Goal: Information Seeking & Learning: Understand process/instructions

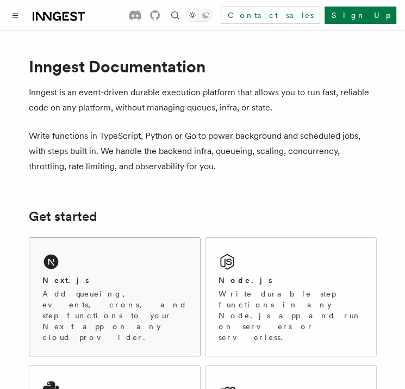
click at [131, 293] on p "Add queueing, events, crons, and step functions to your Next app on any cloud p…" at bounding box center [114, 315] width 145 height 54
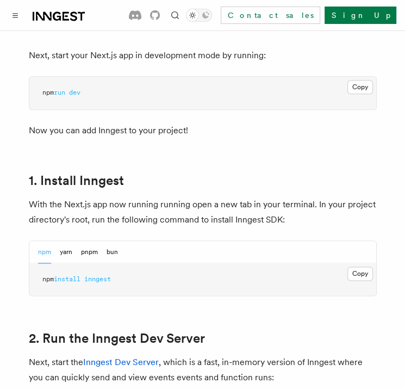
scroll to position [653, 0]
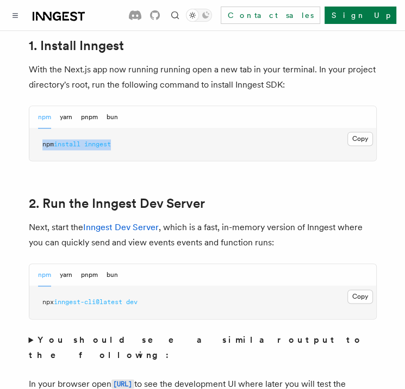
drag, startPoint x: 98, startPoint y: 131, endPoint x: 44, endPoint y: 136, distance: 54.6
click at [44, 136] on pre "npm install inngest" at bounding box center [202, 144] width 347 height 33
copy span "npm install inngest"
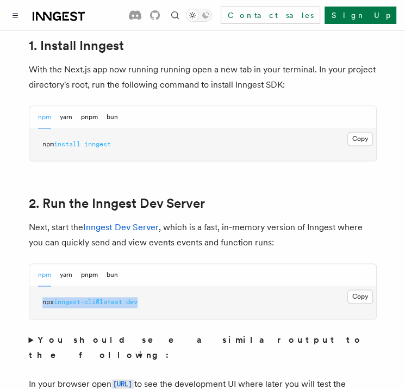
drag, startPoint x: 152, startPoint y: 287, endPoint x: 4, endPoint y: 280, distance: 148.1
copy span "npx inngest-cli@latest dev"
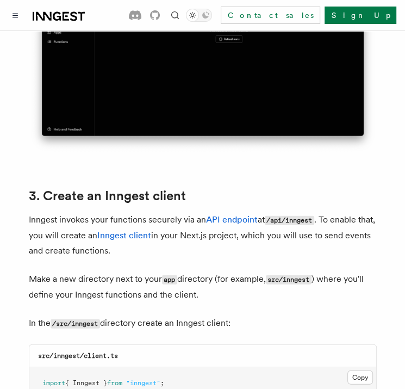
scroll to position [1251, 0]
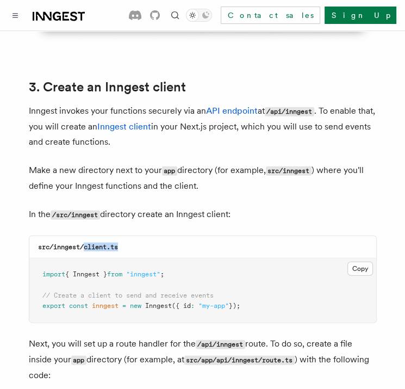
drag, startPoint x: 84, startPoint y: 217, endPoint x: 147, endPoint y: 211, distance: 63.4
click at [147, 236] on div "src/inngest/client.ts" at bounding box center [202, 247] width 347 height 22
copy code "client.ts"
click at [359, 262] on button "Copy Copied" at bounding box center [361, 269] width 26 height 14
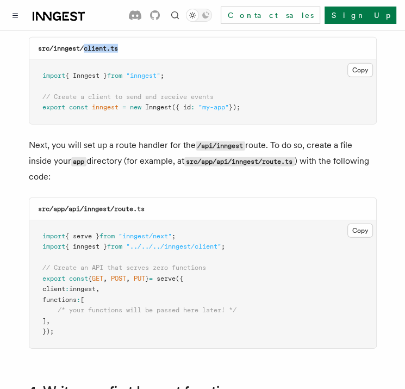
scroll to position [1469, 0]
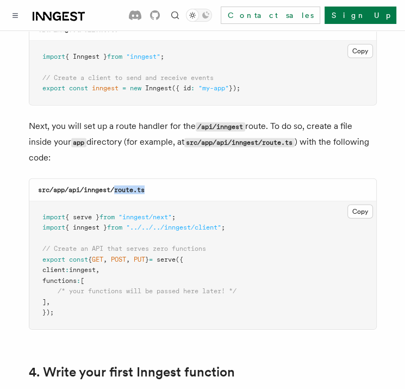
drag, startPoint x: 116, startPoint y: 160, endPoint x: 150, endPoint y: 159, distance: 33.8
click at [150, 179] on div "src/app/api/inngest/route.ts" at bounding box center [202, 190] width 347 height 22
copy code "route.ts"
click at [357, 205] on button "Copy Copied" at bounding box center [361, 212] width 26 height 14
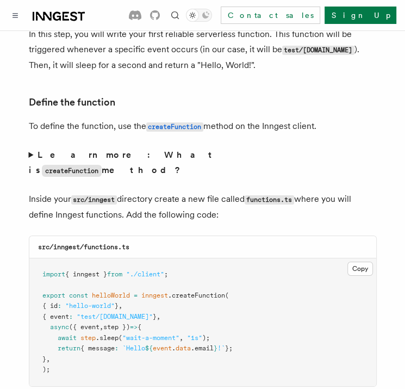
scroll to position [1850, 0]
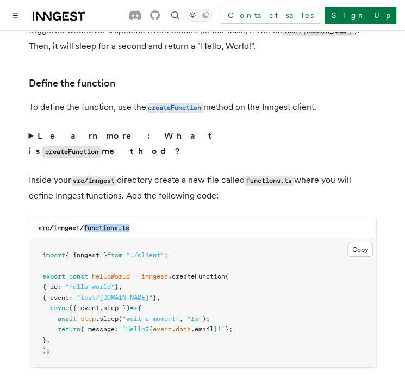
drag, startPoint x: 85, startPoint y: 187, endPoint x: 179, endPoint y: 178, distance: 94.5
click at [179, 217] on div "src/inngest/functions.ts" at bounding box center [202, 228] width 347 height 22
copy code "functions.ts"
click at [362, 243] on button "Copy Copied" at bounding box center [361, 250] width 26 height 14
